Goal: Find specific page/section: Find specific page/section

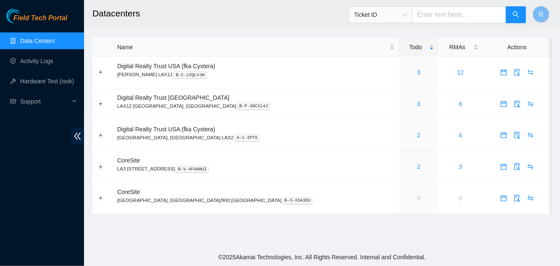
click at [417, 164] on link "2" at bounding box center [418, 166] width 3 height 7
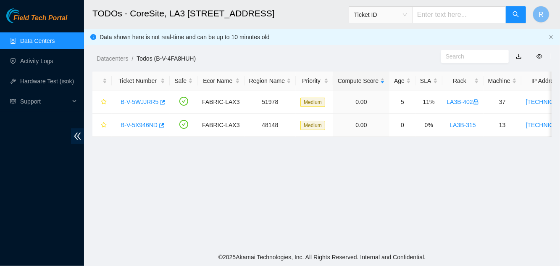
click at [142, 99] on link "B-V-5WJJRR5" at bounding box center [140, 101] width 38 height 7
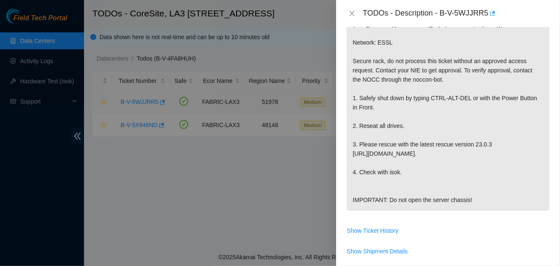
scroll to position [198, 0]
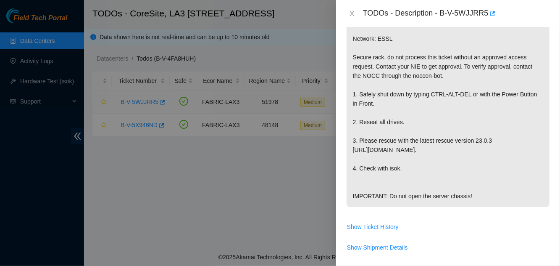
click at [0, 82] on div at bounding box center [280, 133] width 560 height 266
click at [560, 140] on div "Problem Type Hardware Sub Type Disk Rack Number LA3B-402 Machine Number 37 Seri…" at bounding box center [448, 146] width 224 height 239
